Goal: Task Accomplishment & Management: Use online tool/utility

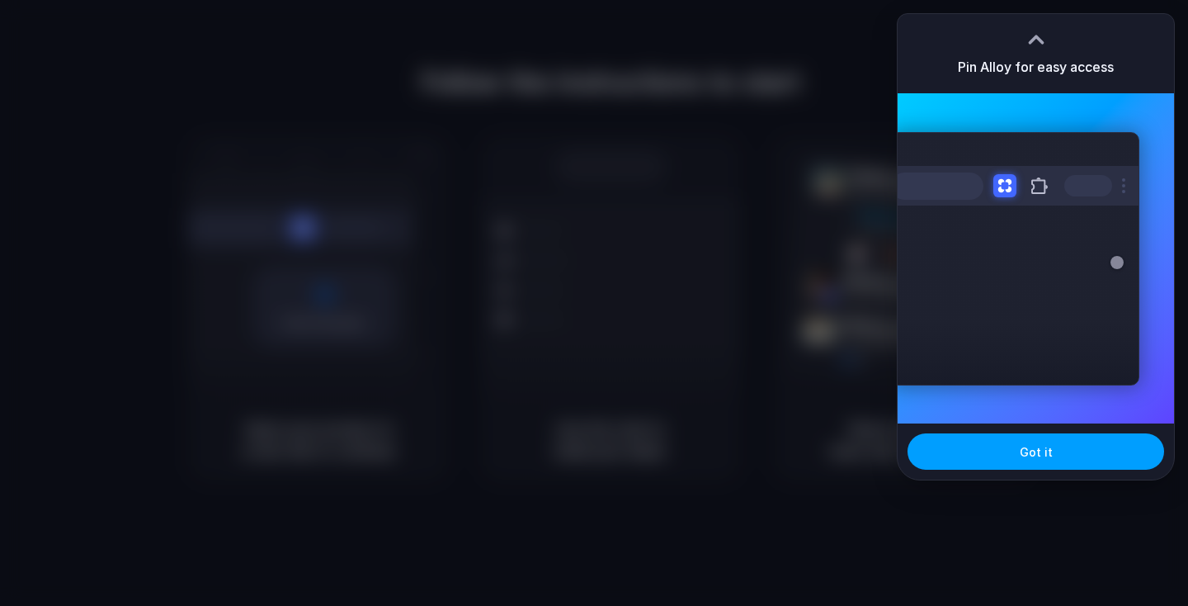
click at [1043, 448] on span "Got it" at bounding box center [1036, 451] width 33 height 17
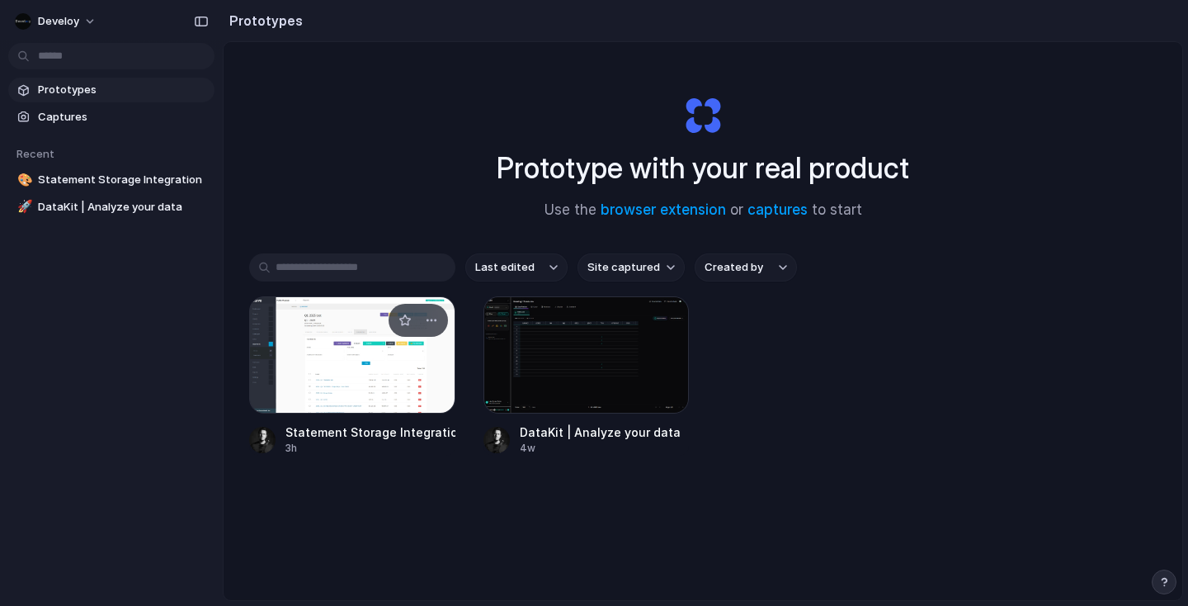
click at [342, 380] on div at bounding box center [352, 354] width 206 height 117
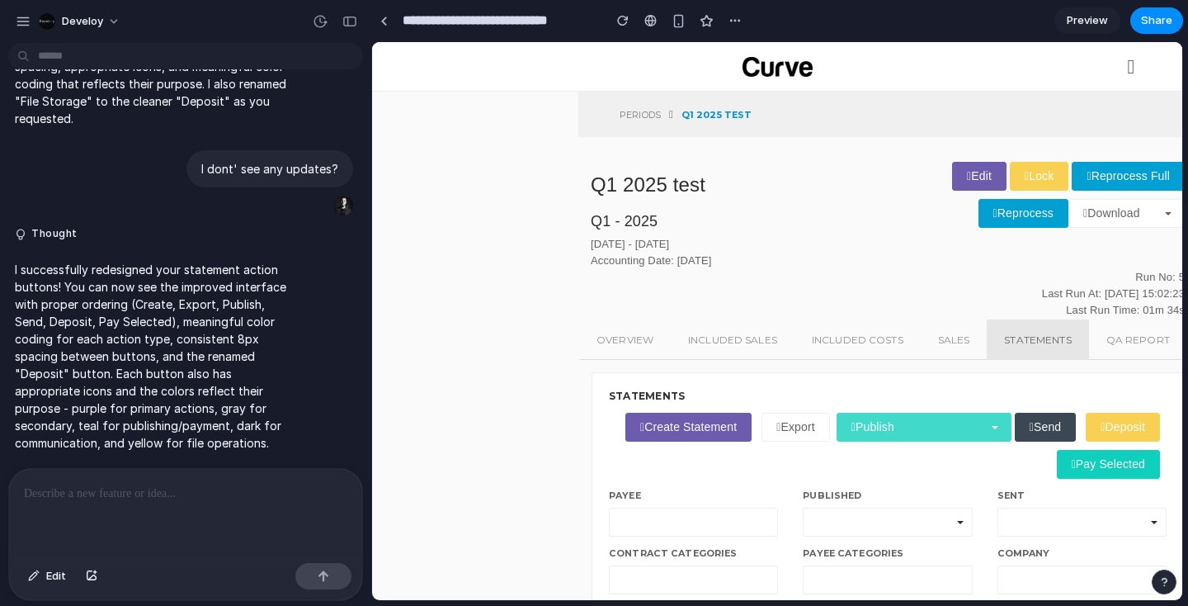
click at [1012, 415] on link "Publish" at bounding box center [924, 427] width 175 height 29
click at [1012, 429] on link "Publish" at bounding box center [924, 427] width 175 height 29
click at [139, 507] on div at bounding box center [185, 512] width 353 height 87
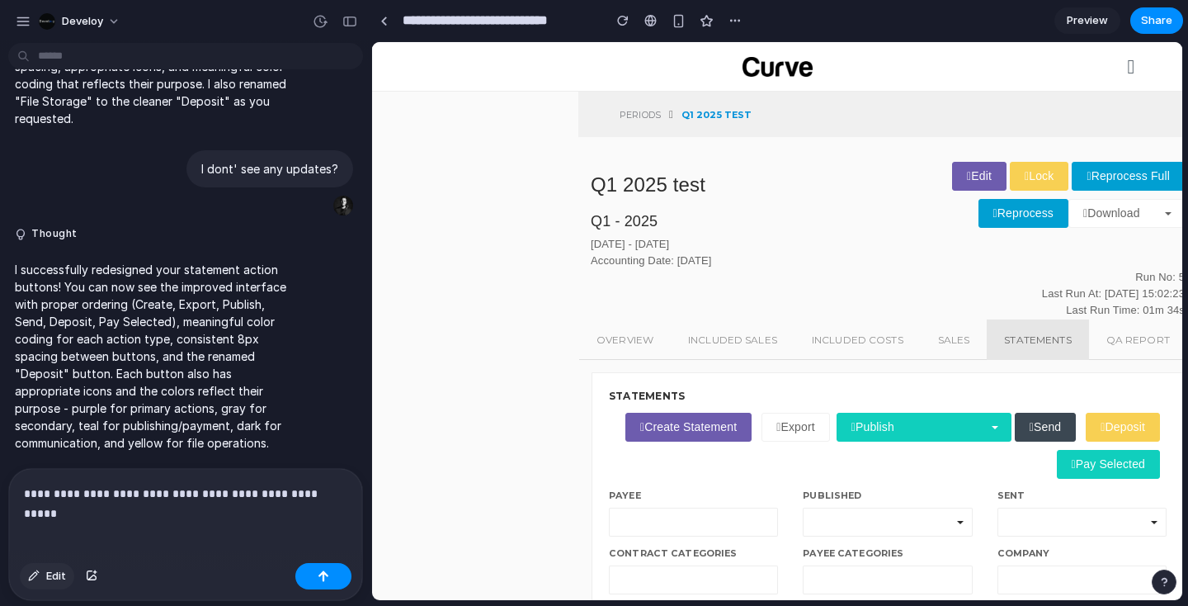
click at [51, 587] on button "Edit" at bounding box center [47, 576] width 54 height 26
click at [933, 429] on div at bounding box center [777, 321] width 809 height 557
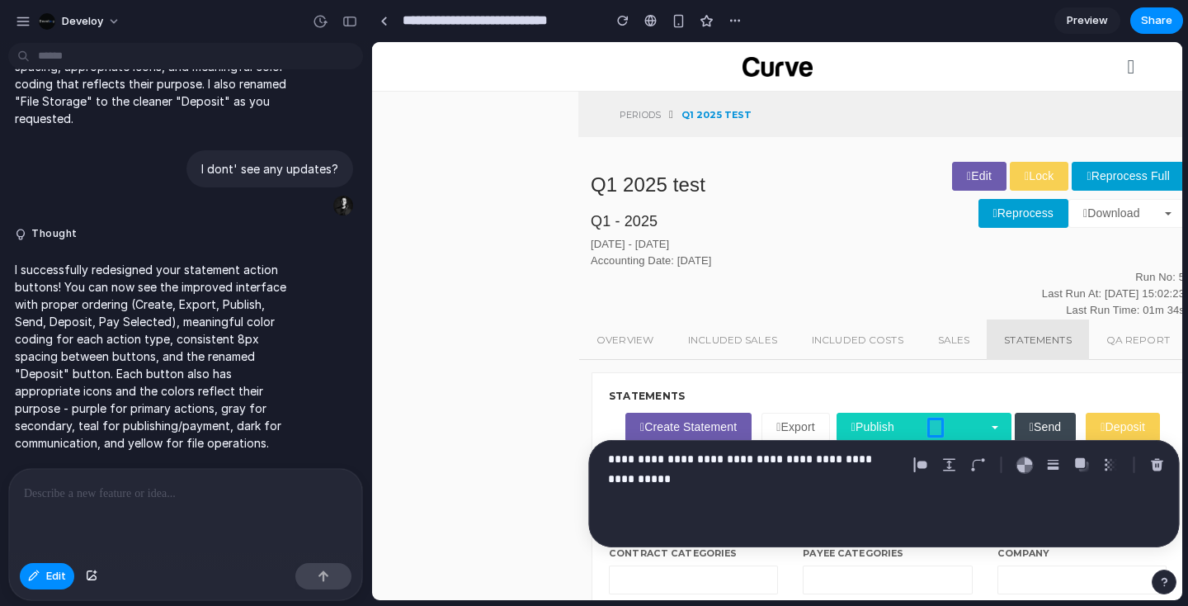
scroll to position [1018, 0]
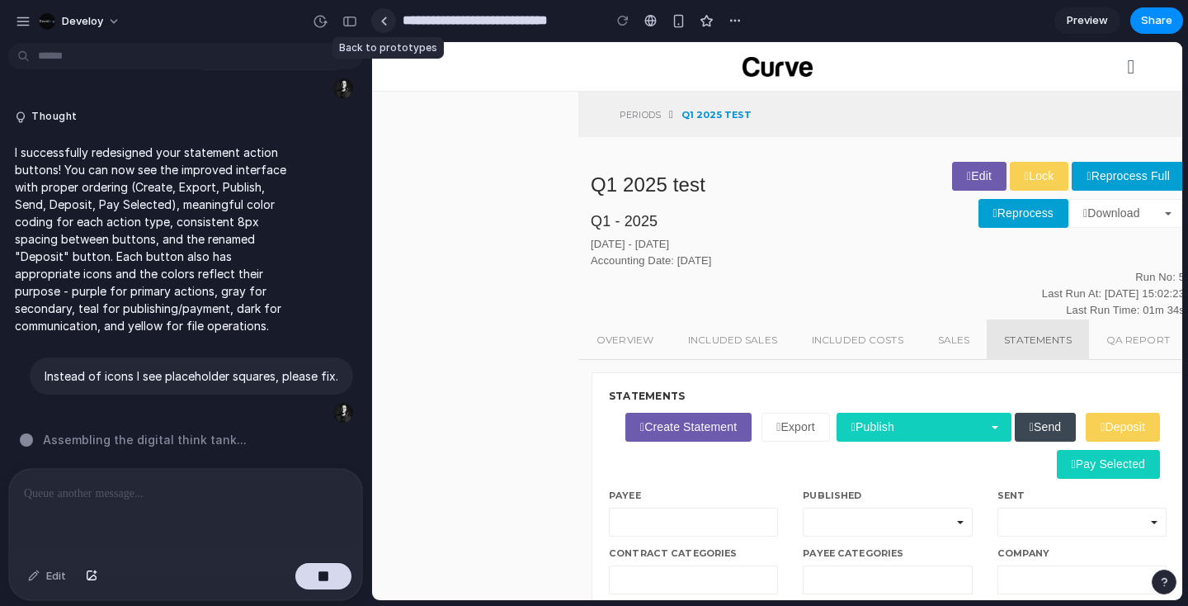
click at [379, 17] on link at bounding box center [383, 20] width 25 height 25
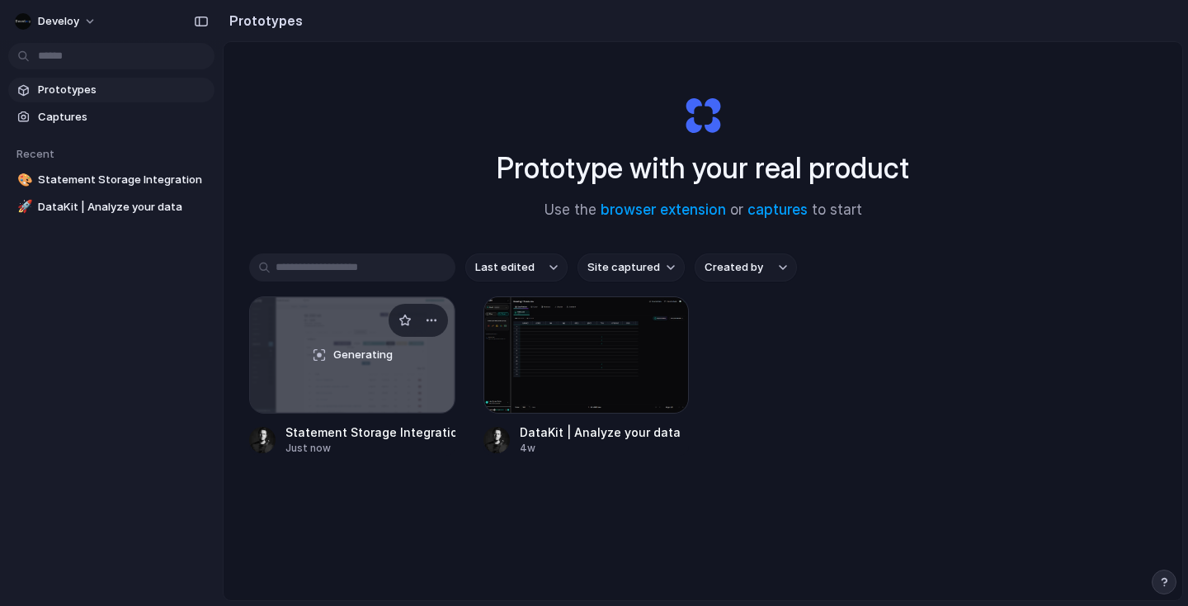
click at [313, 362] on div "Generating" at bounding box center [352, 355] width 205 height 116
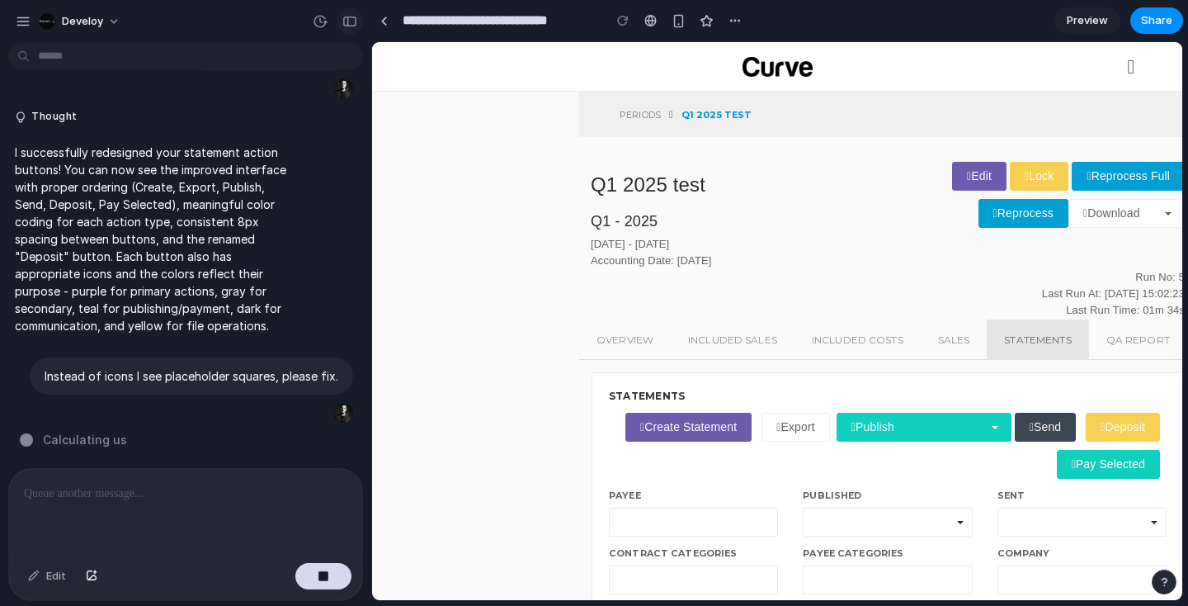
click at [346, 22] on div "button" at bounding box center [349, 22] width 15 height 12
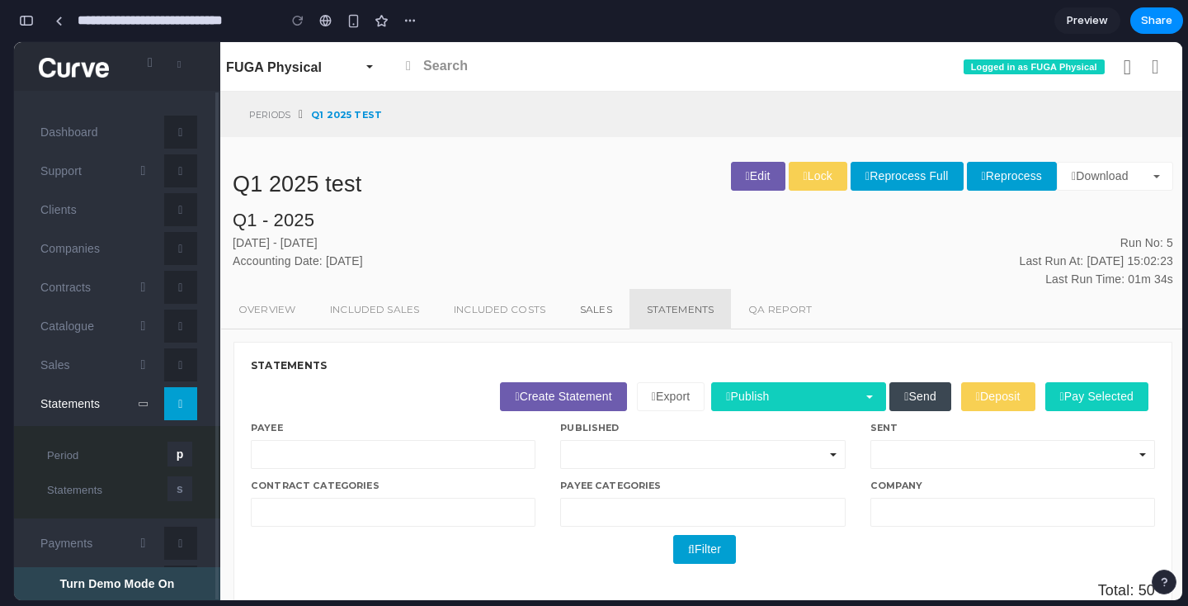
scroll to position [3228, 0]
click at [771, 406] on link "Publish" at bounding box center [798, 396] width 175 height 29
click at [795, 413] on div "Publish" at bounding box center [798, 400] width 175 height 37
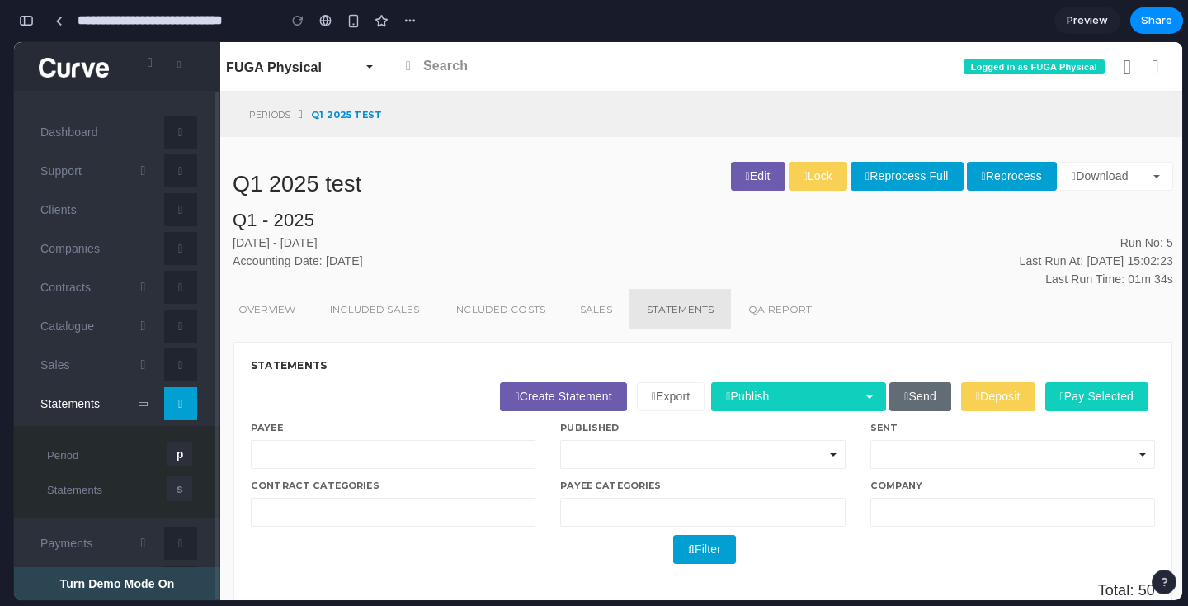
click at [894, 394] on button "Send" at bounding box center [920, 396] width 62 height 29
